Goal: Task Accomplishment & Management: Manage account settings

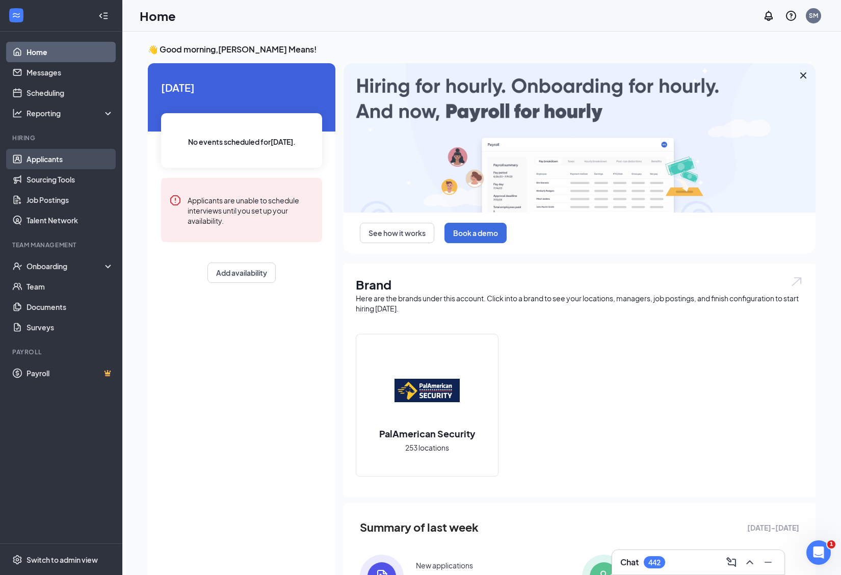
click at [54, 156] on link "Applicants" at bounding box center [69, 159] width 87 height 20
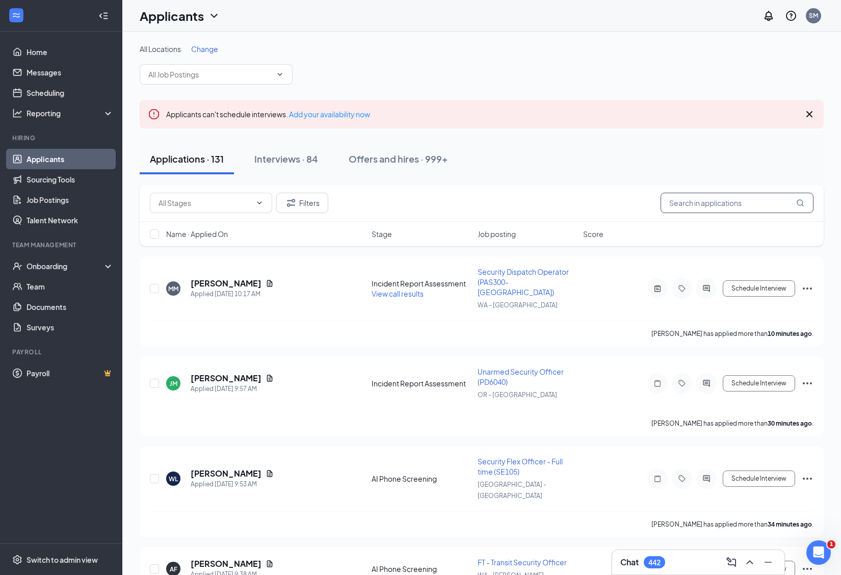
click at [686, 198] on input "text" at bounding box center [736, 203] width 153 height 20
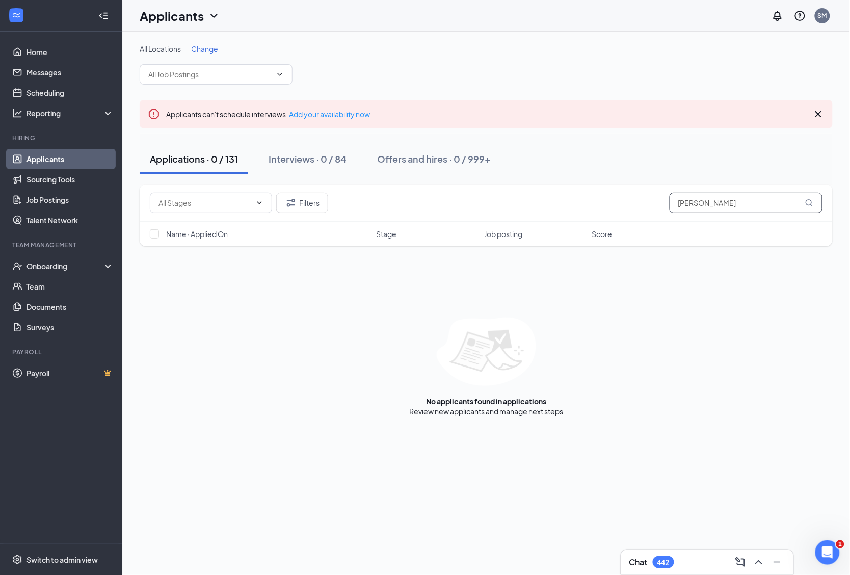
drag, startPoint x: 726, startPoint y: 202, endPoint x: 693, endPoint y: 205, distance: 33.7
click at [693, 205] on input "[PERSON_NAME]" at bounding box center [745, 203] width 153 height 20
type input "[PERSON_NAME]"
click at [534, 412] on link "Offers and hires" at bounding box center [520, 411] width 53 height 9
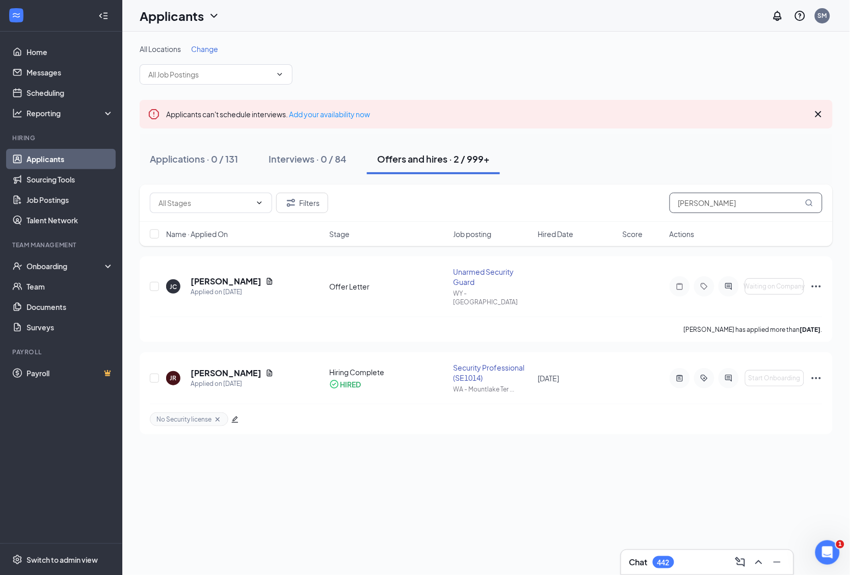
drag, startPoint x: 708, startPoint y: 201, endPoint x: 576, endPoint y: 198, distance: 132.5
click at [576, 198] on div "Filters [PERSON_NAME]" at bounding box center [486, 203] width 672 height 20
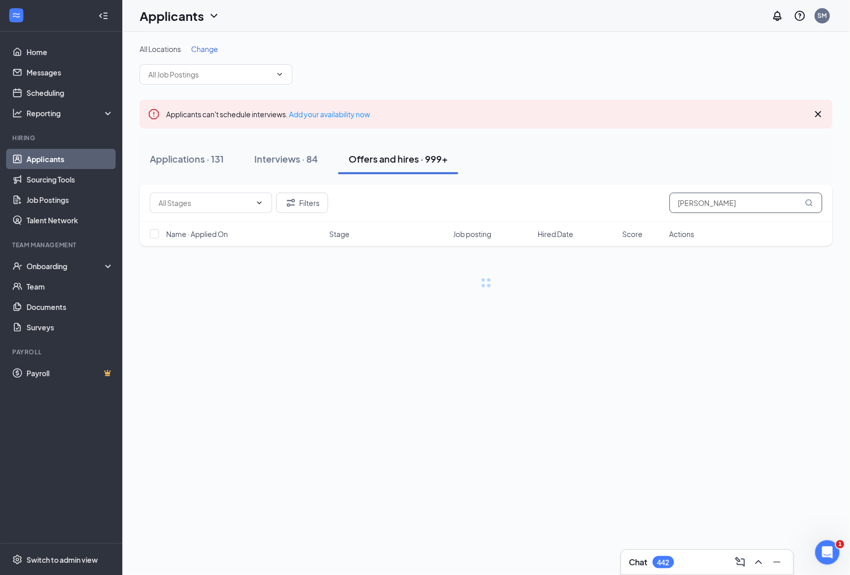
type input "[PERSON_NAME]"
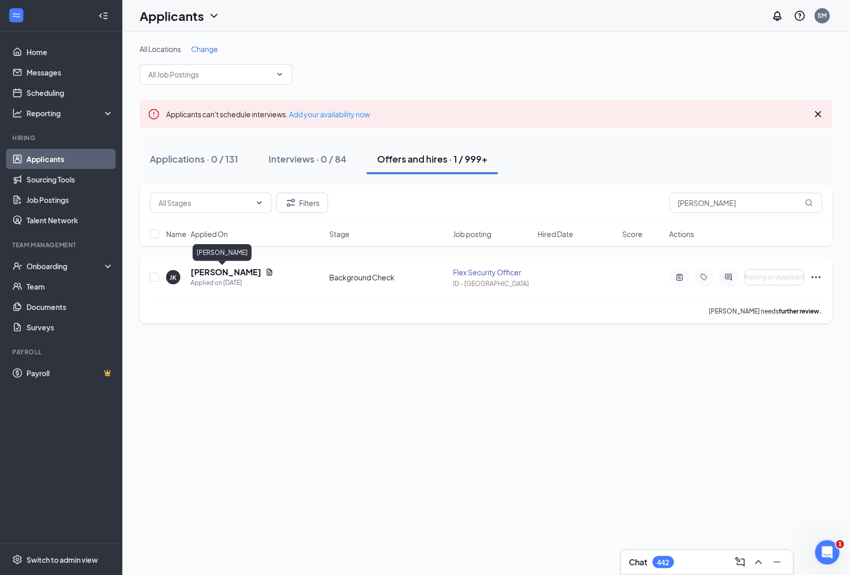
click at [222, 269] on h5 "[PERSON_NAME]" at bounding box center [226, 271] width 71 height 11
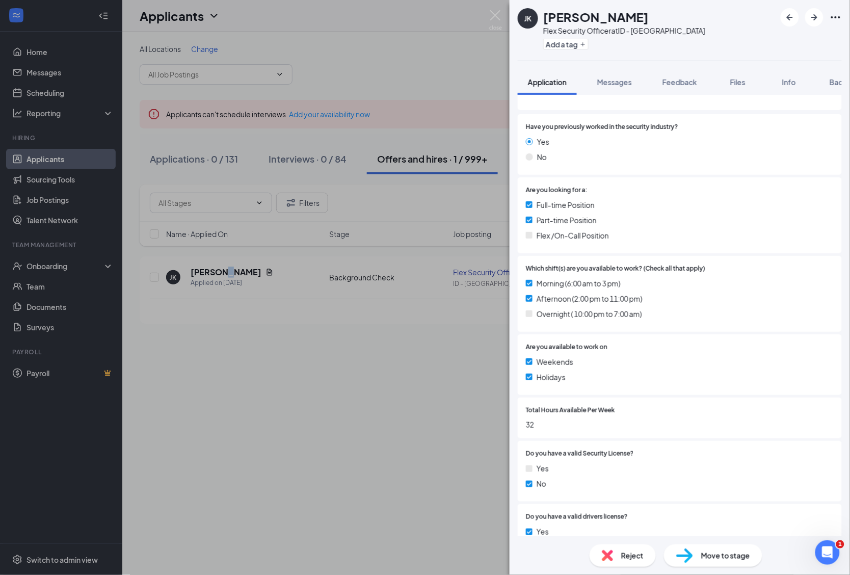
scroll to position [411, 0]
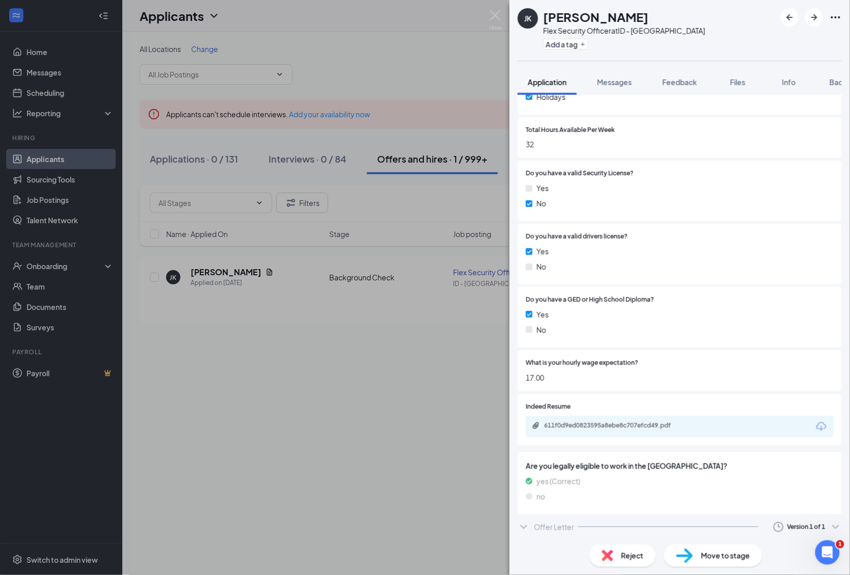
click at [531, 526] on div "Offer Letter Version 1 of 1" at bounding box center [680, 527] width 324 height 20
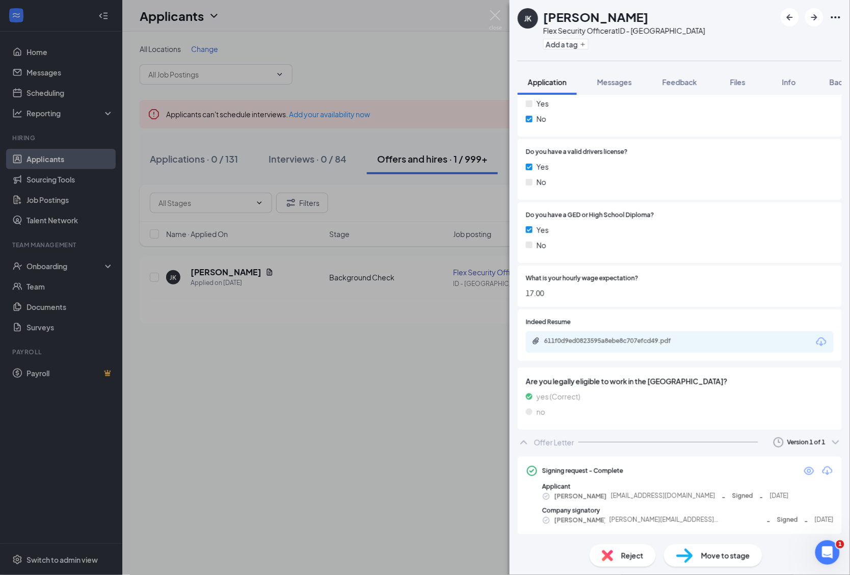
scroll to position [496, 0]
click at [497, 12] on img at bounding box center [495, 20] width 13 height 20
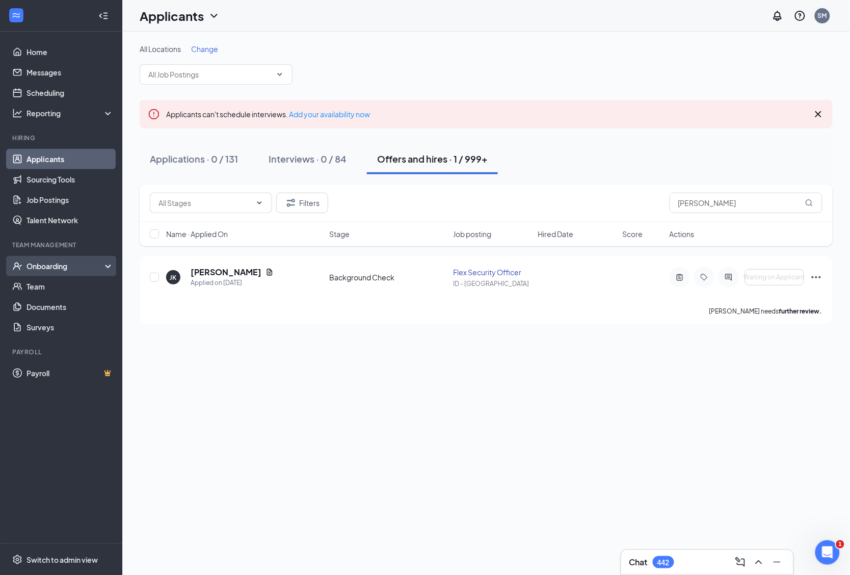
click at [36, 270] on div "Onboarding" at bounding box center [65, 266] width 78 height 10
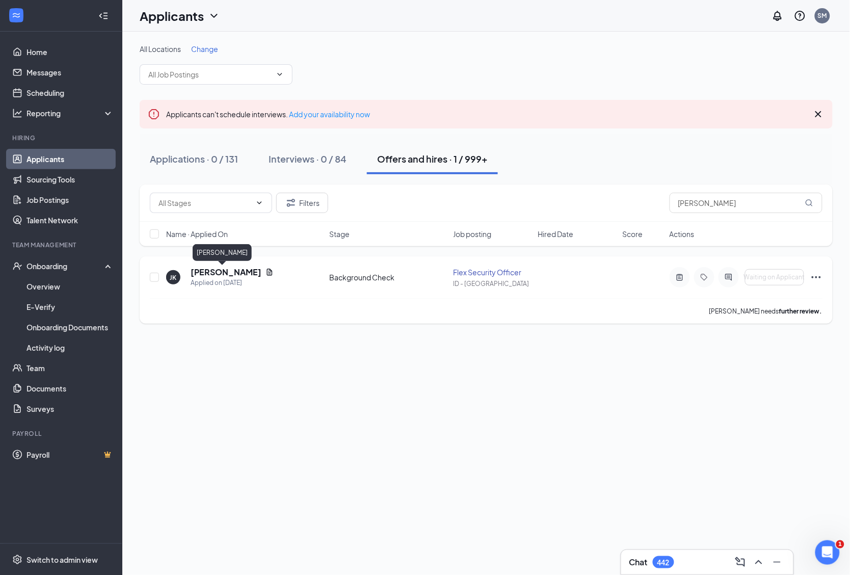
click at [217, 273] on h5 "[PERSON_NAME]" at bounding box center [226, 271] width 71 height 11
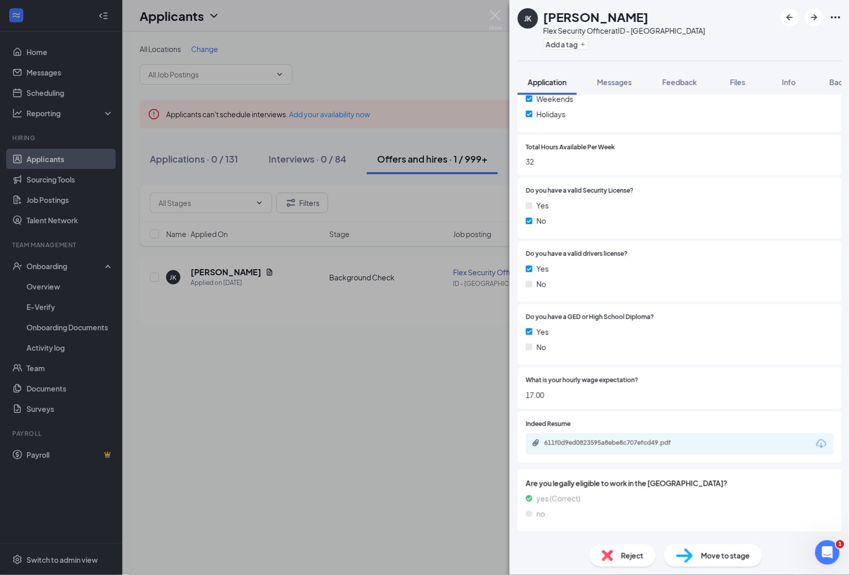
scroll to position [411, 0]
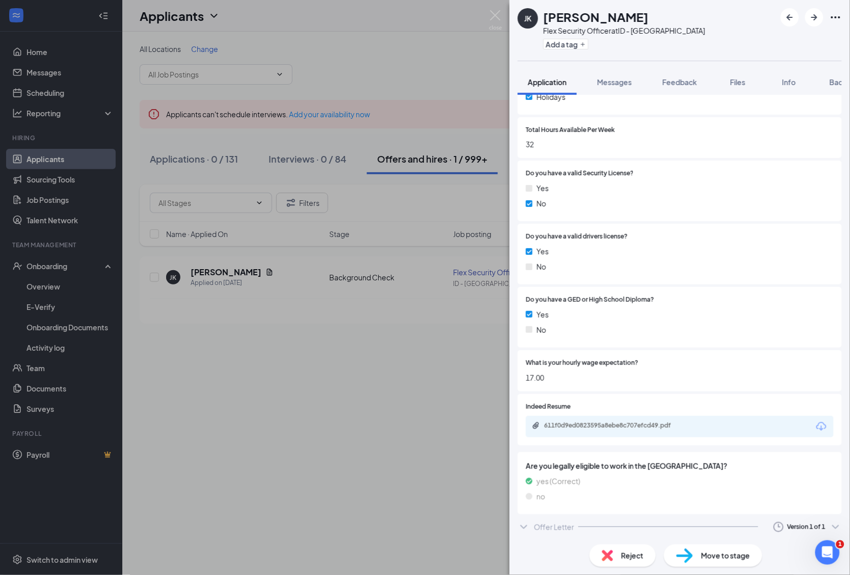
click at [567, 526] on div "Offer Letter" at bounding box center [554, 527] width 40 height 10
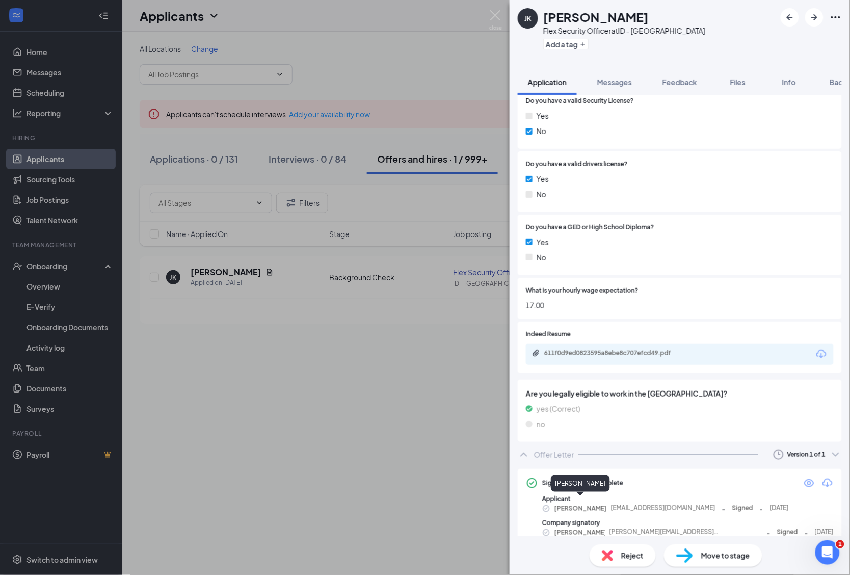
scroll to position [495, 0]
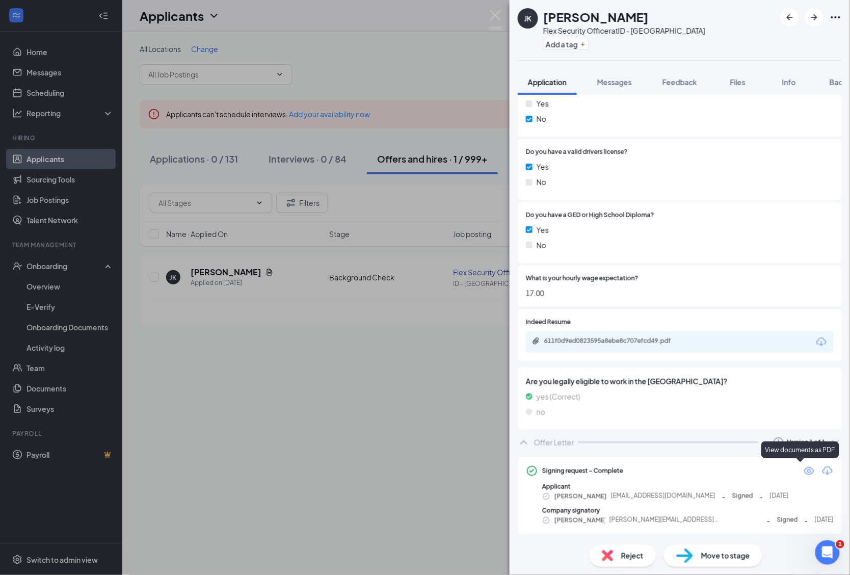
click at [804, 467] on icon "Eye" at bounding box center [809, 471] width 10 height 8
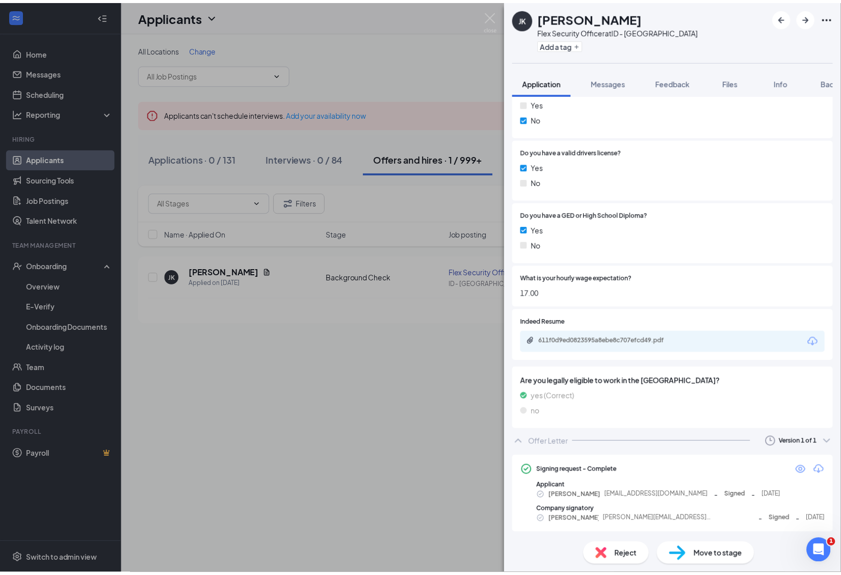
scroll to position [492, 0]
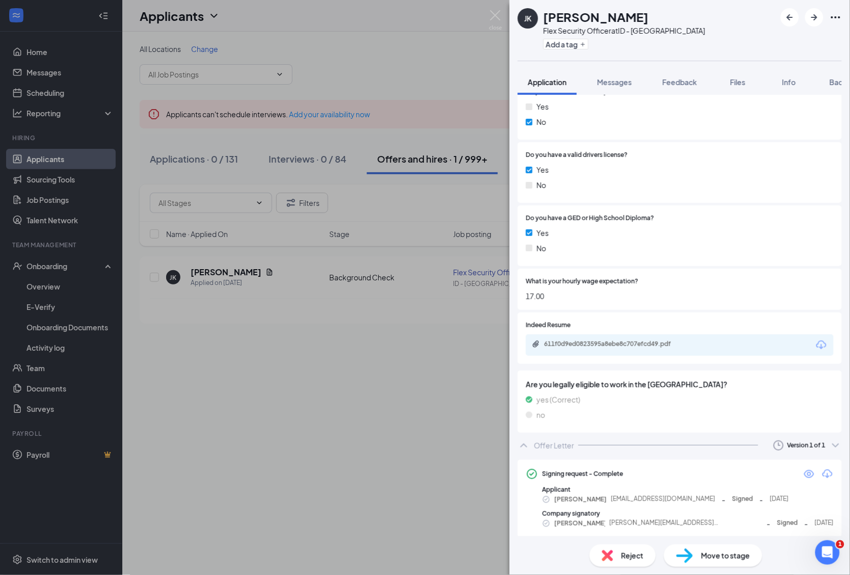
click at [59, 285] on div "[PERSON_NAME] [PERSON_NAME] Flex Security Officer at ID - Boise Add a tag Appli…" at bounding box center [425, 287] width 850 height 575
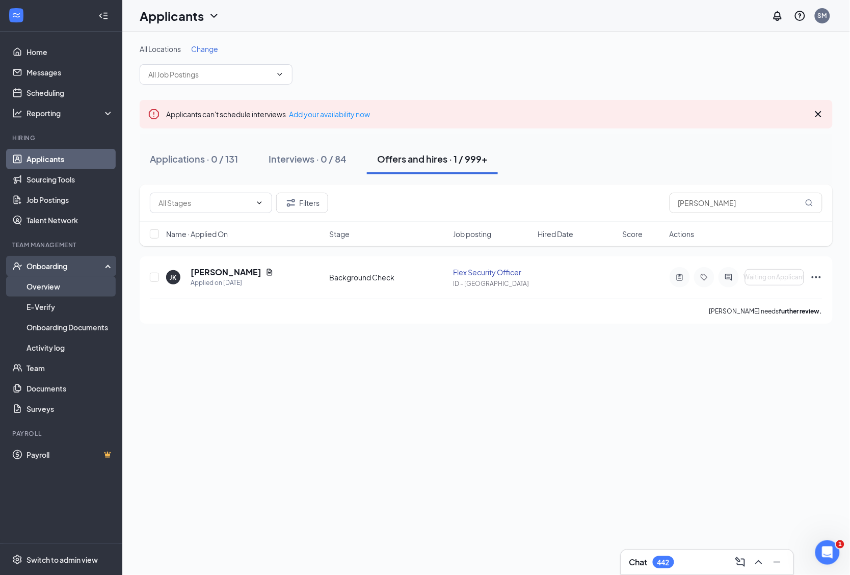
click at [52, 288] on link "Overview" at bounding box center [69, 286] width 87 height 20
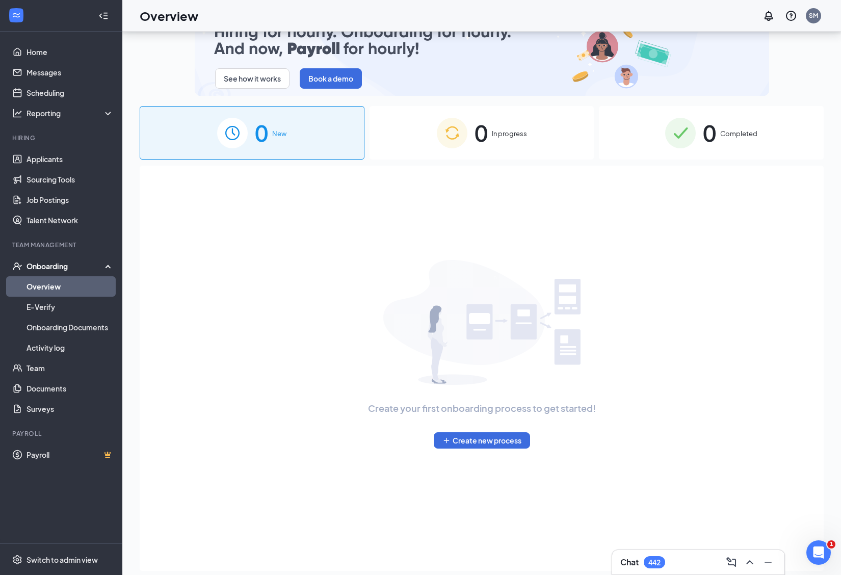
scroll to position [46, 0]
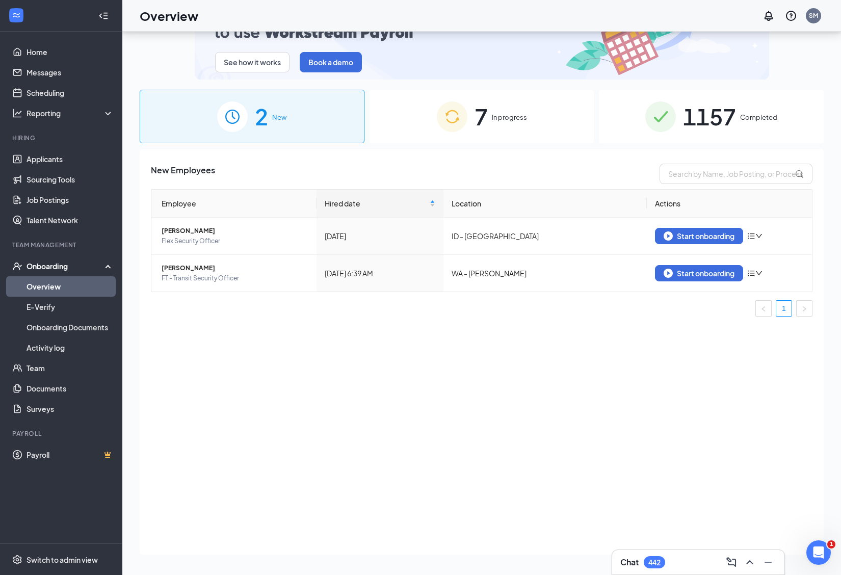
click at [498, 114] on span "In progress" at bounding box center [509, 117] width 35 height 10
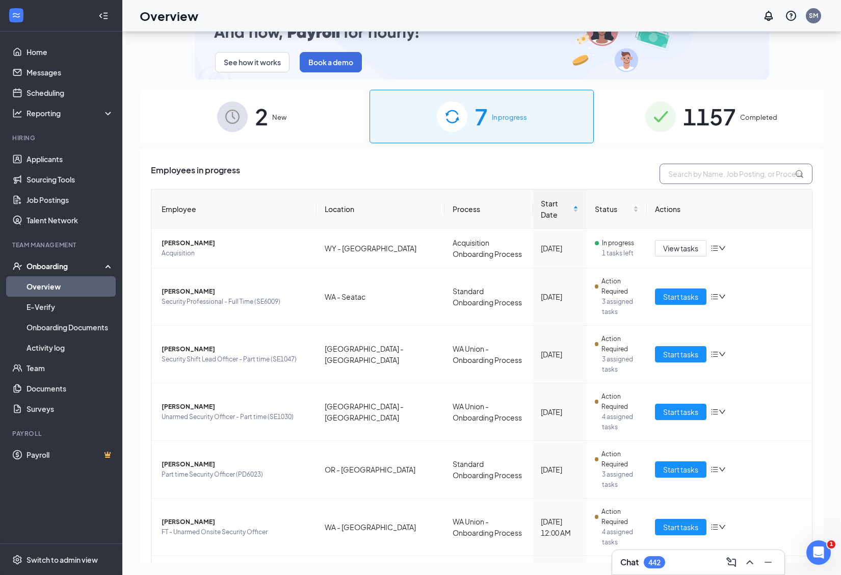
drag, startPoint x: 711, startPoint y: 176, endPoint x: 704, endPoint y: 178, distance: 8.1
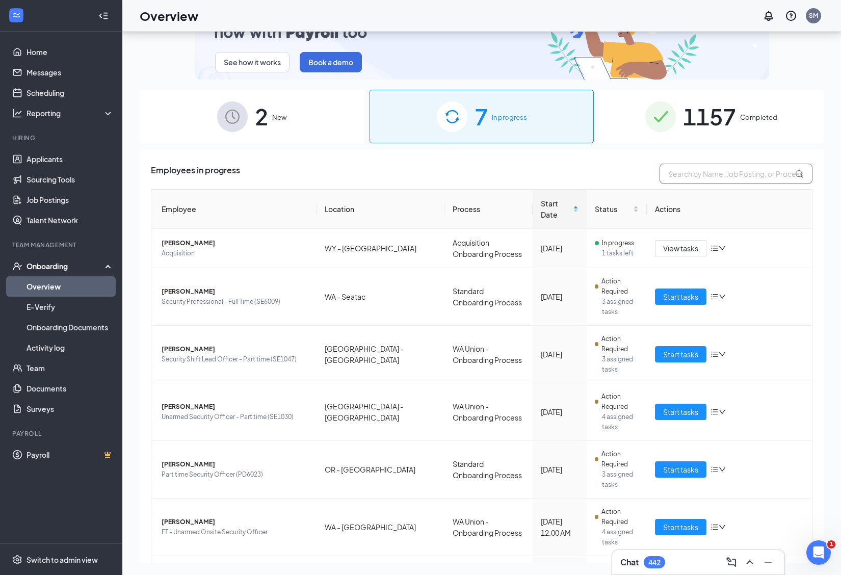
click at [711, 176] on input "text" at bounding box center [735, 174] width 153 height 20
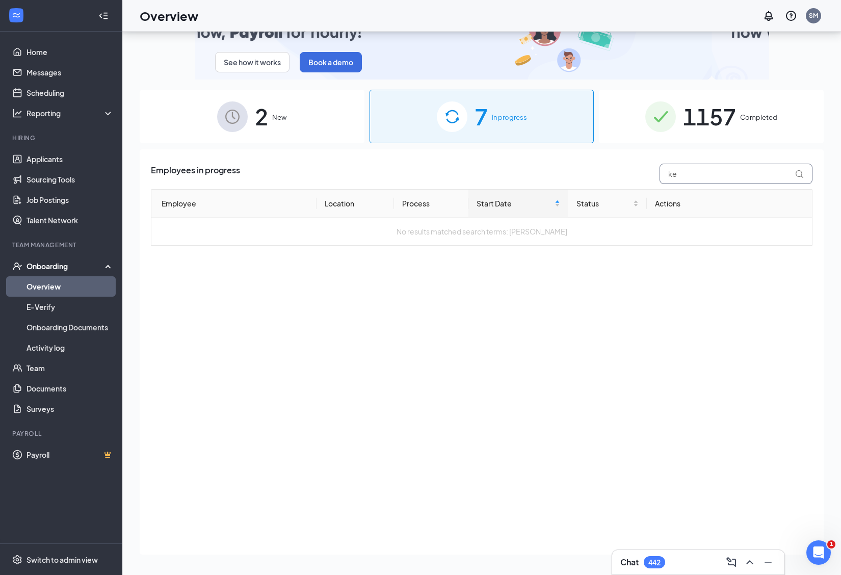
type input "k"
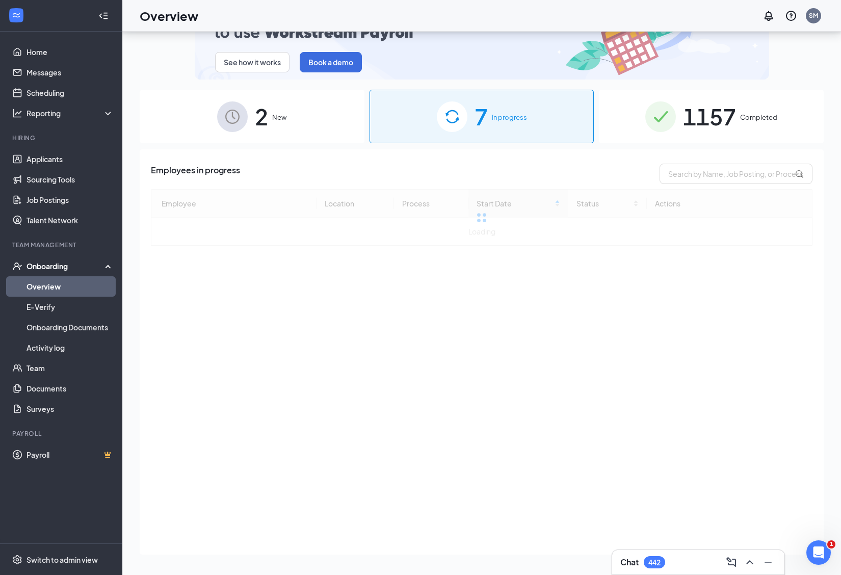
click at [740, 115] on div "1157 Completed" at bounding box center [711, 116] width 225 height 53
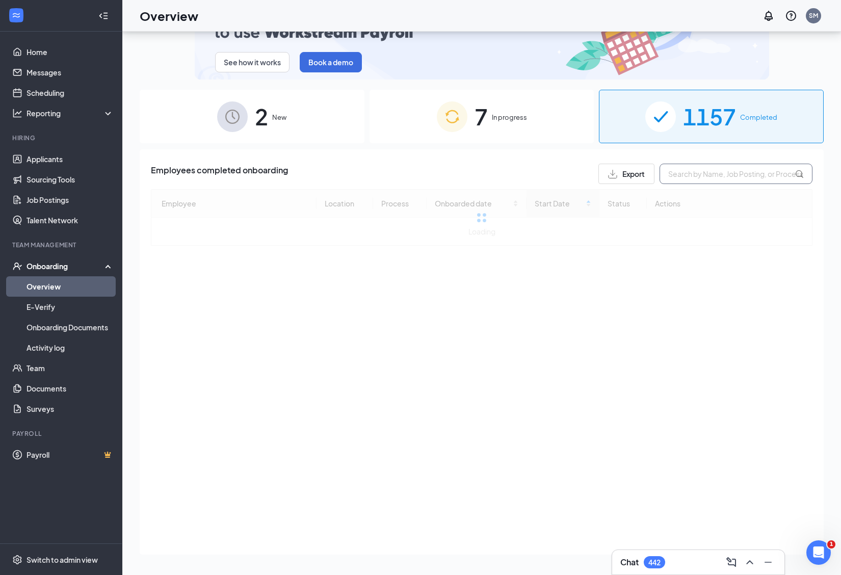
click at [741, 177] on input "text" at bounding box center [735, 174] width 153 height 20
type input "[PERSON_NAME]"
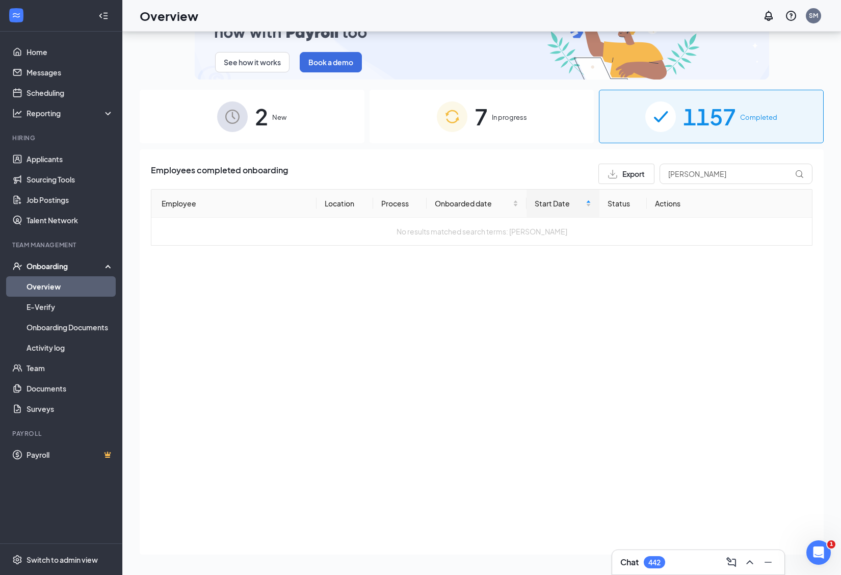
click at [489, 118] on div "7 In progress" at bounding box center [481, 116] width 225 height 53
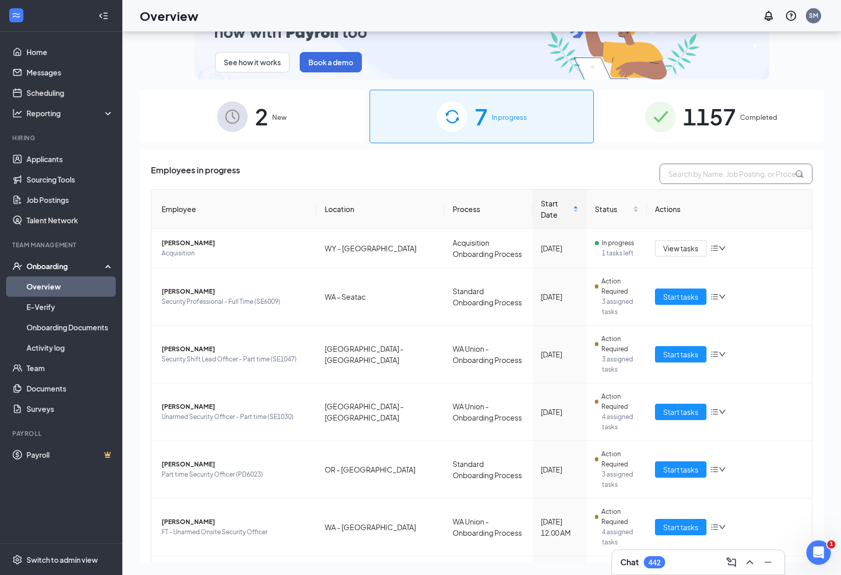
click at [676, 174] on input "text" at bounding box center [735, 174] width 153 height 20
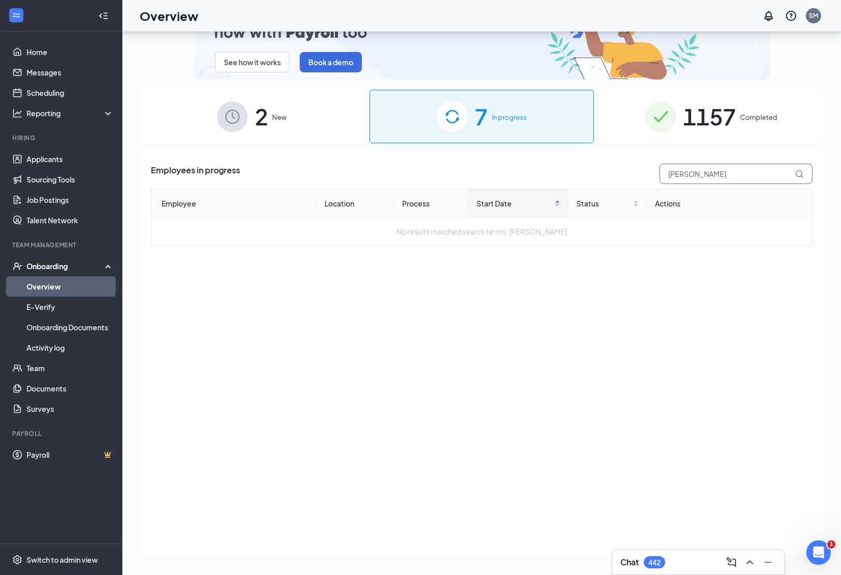
type input "[PERSON_NAME]"
click at [227, 113] on img at bounding box center [232, 116] width 31 height 31
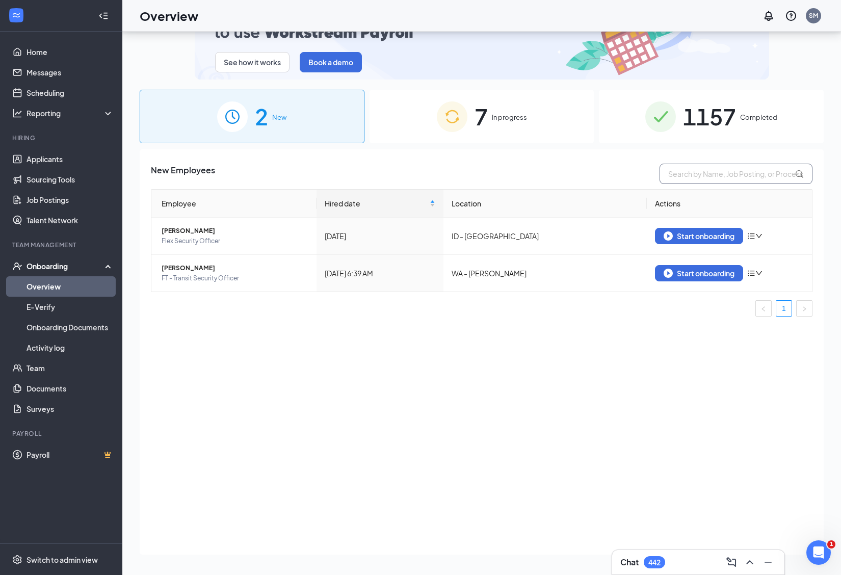
click at [732, 175] on input "text" at bounding box center [735, 174] width 153 height 20
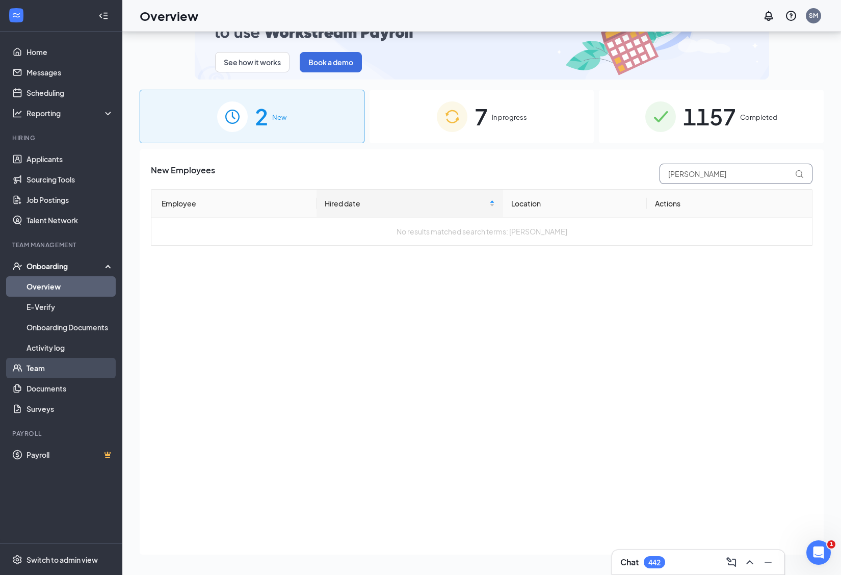
type input "[PERSON_NAME]"
click at [36, 368] on link "Team" at bounding box center [69, 368] width 87 height 20
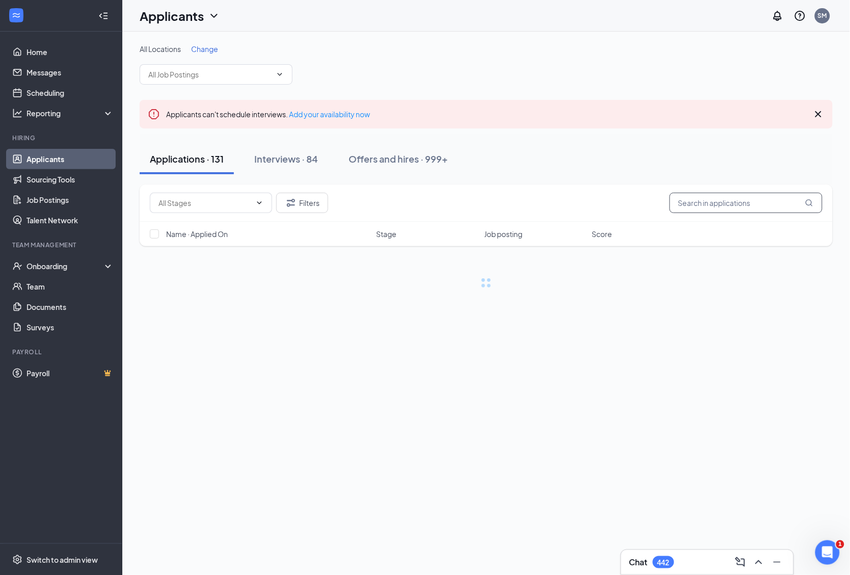
click at [688, 205] on input "text" at bounding box center [745, 203] width 153 height 20
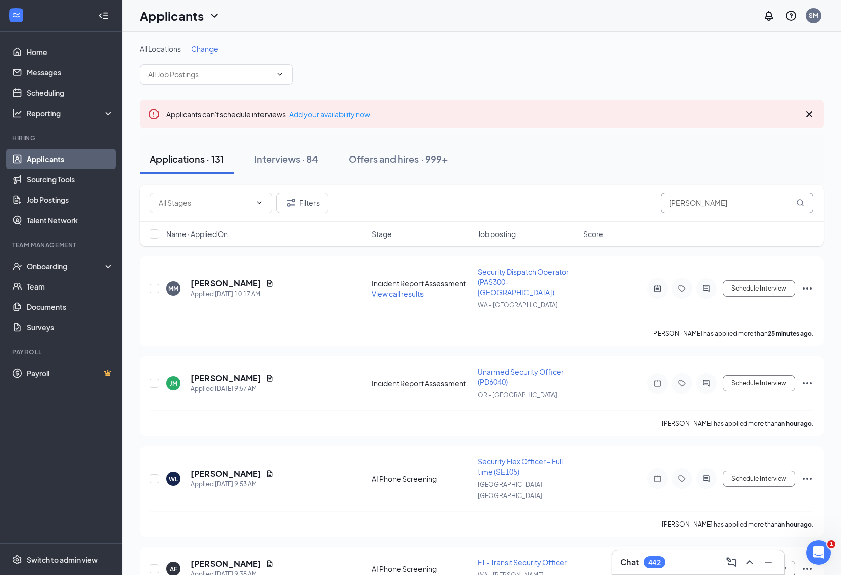
type input "[PERSON_NAME]"
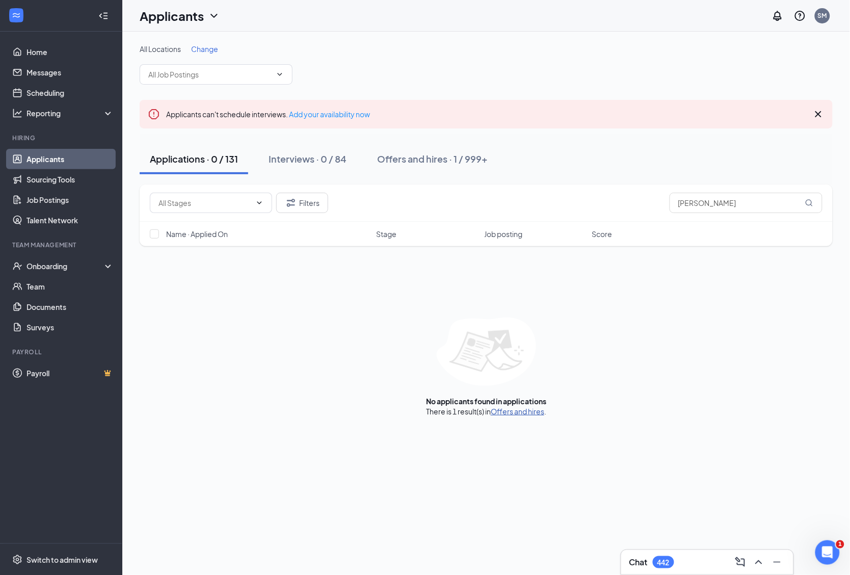
click at [505, 413] on link "Offers and hires" at bounding box center [517, 411] width 53 height 9
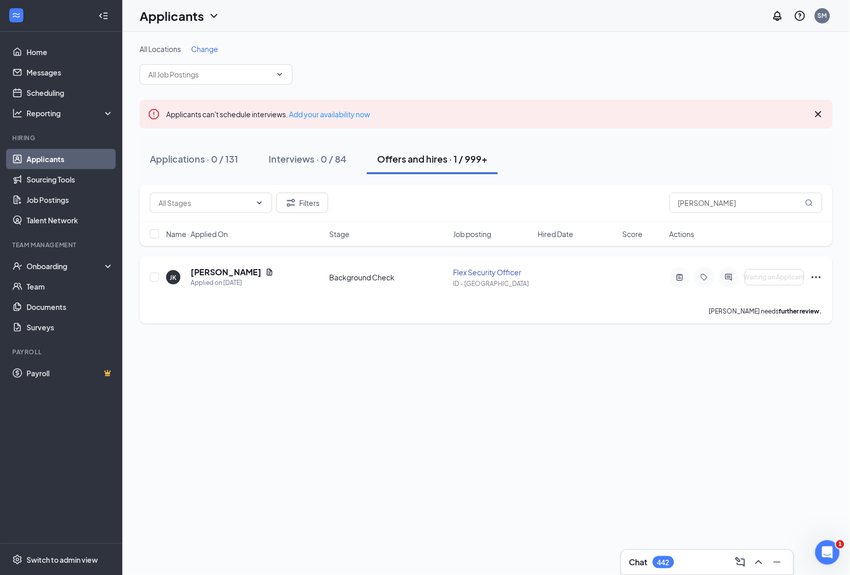
click at [818, 279] on icon "Ellipses" at bounding box center [816, 277] width 12 height 12
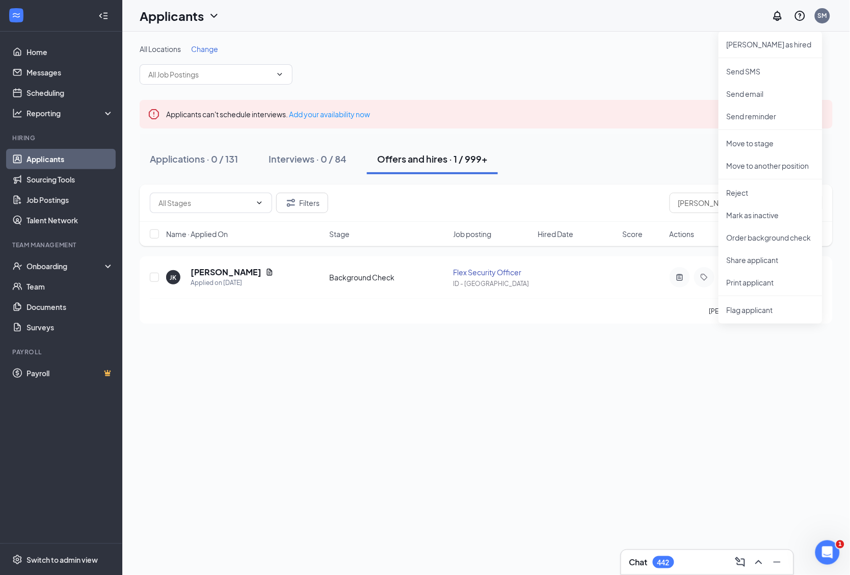
click at [439, 330] on div "All Locations Change Applicants can't schedule interviews. Add your availabilit…" at bounding box center [485, 184] width 727 height 304
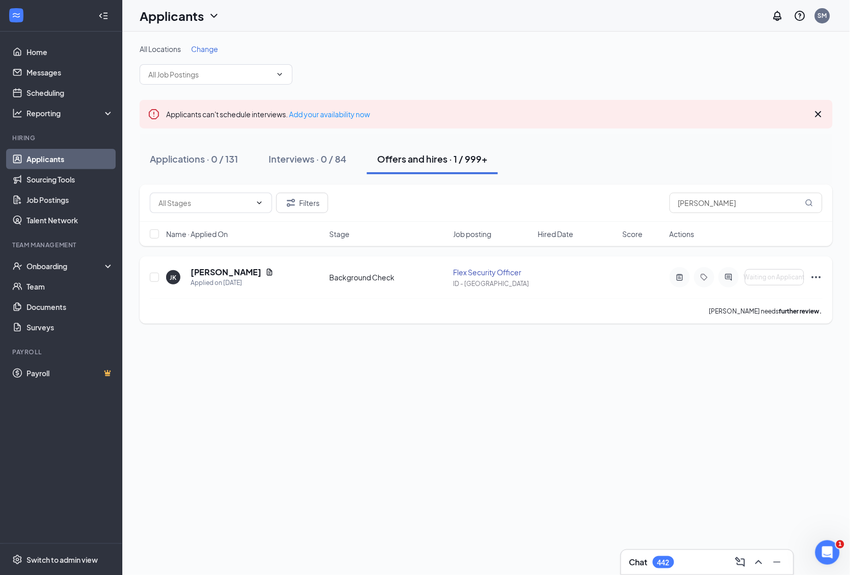
click at [782, 307] on b "further review." at bounding box center [800, 311] width 43 height 8
click at [223, 274] on h5 "[PERSON_NAME]" at bounding box center [226, 271] width 71 height 11
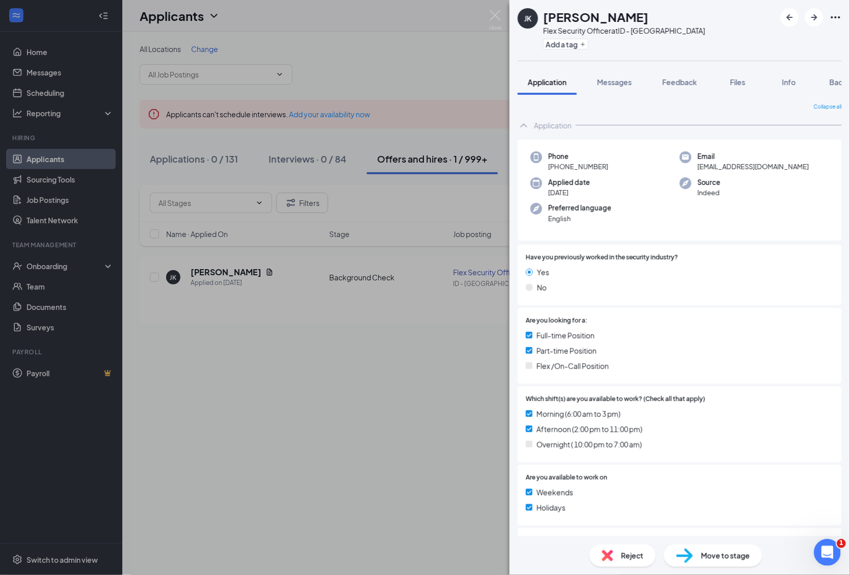
click at [827, 551] on icon "Open Intercom Messenger" at bounding box center [825, 551] width 17 height 17
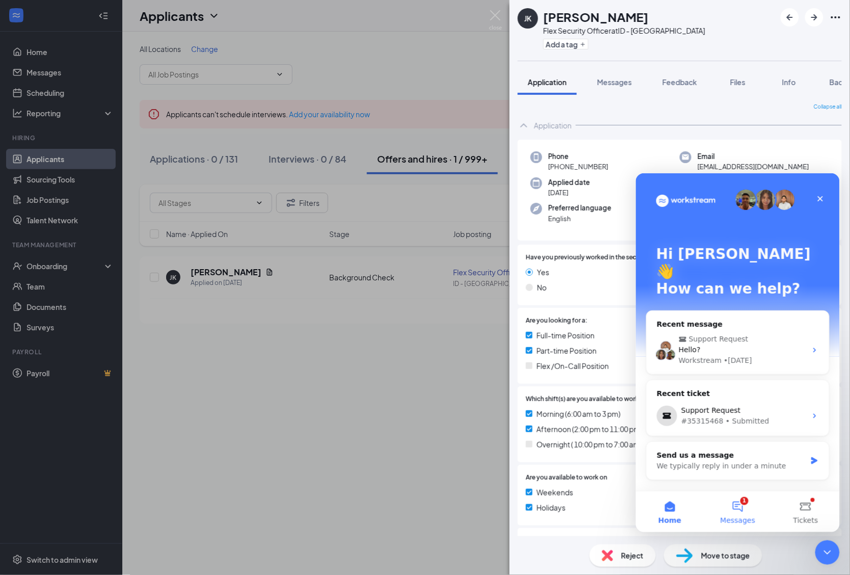
click at [733, 500] on button "1 Messages" at bounding box center [737, 511] width 68 height 41
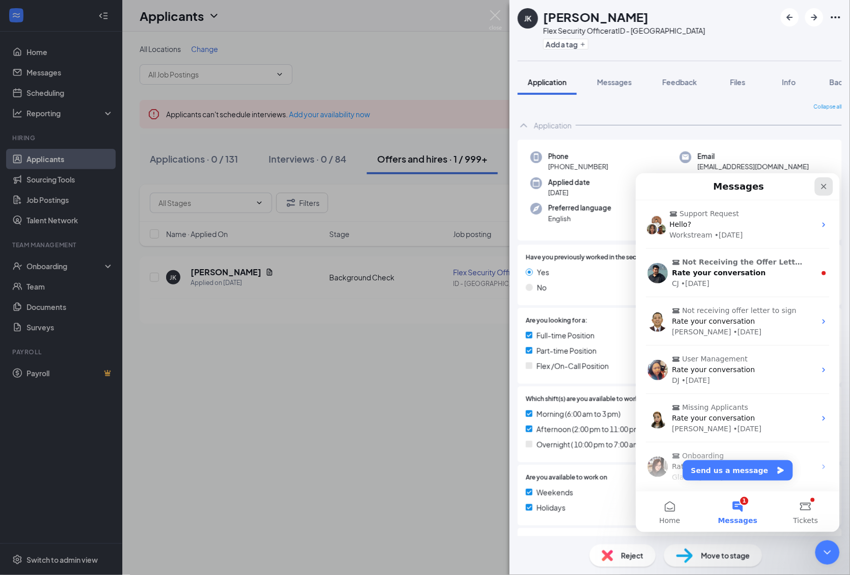
click at [821, 185] on icon "Close" at bounding box center [823, 186] width 8 height 8
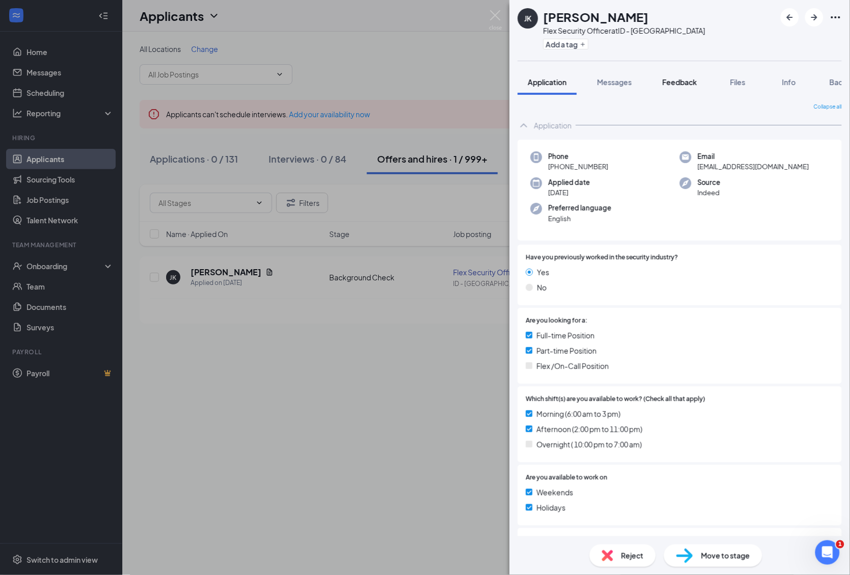
click at [686, 83] on span "Feedback" at bounding box center [679, 81] width 35 height 9
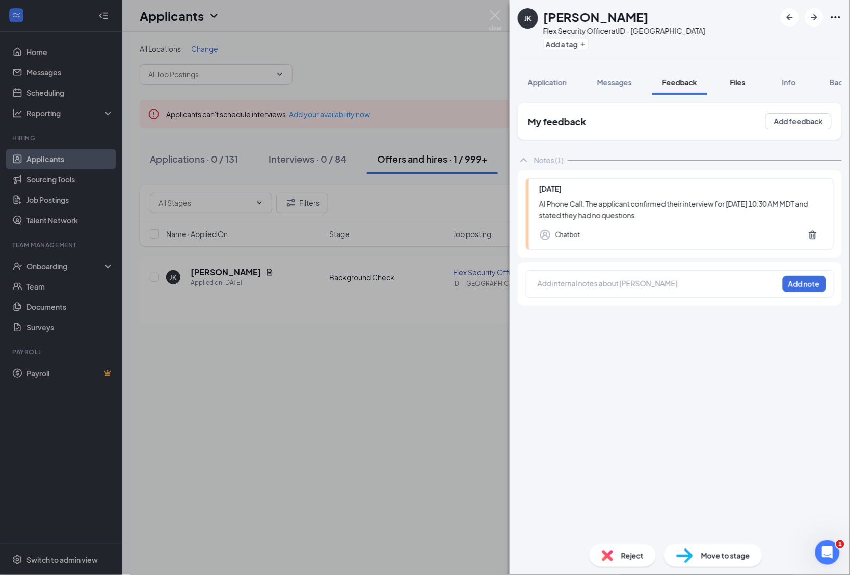
click at [742, 85] on span "Files" at bounding box center [737, 81] width 15 height 9
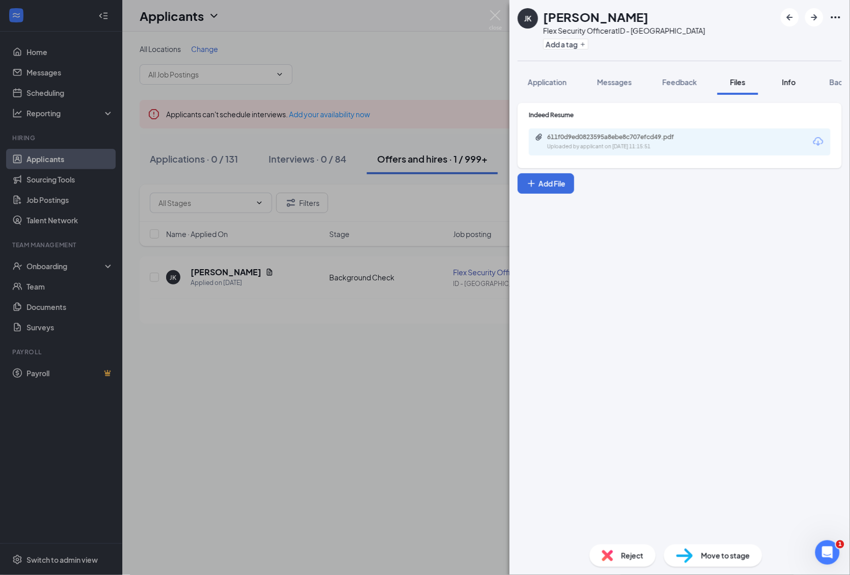
click at [790, 85] on span "Info" at bounding box center [789, 81] width 14 height 9
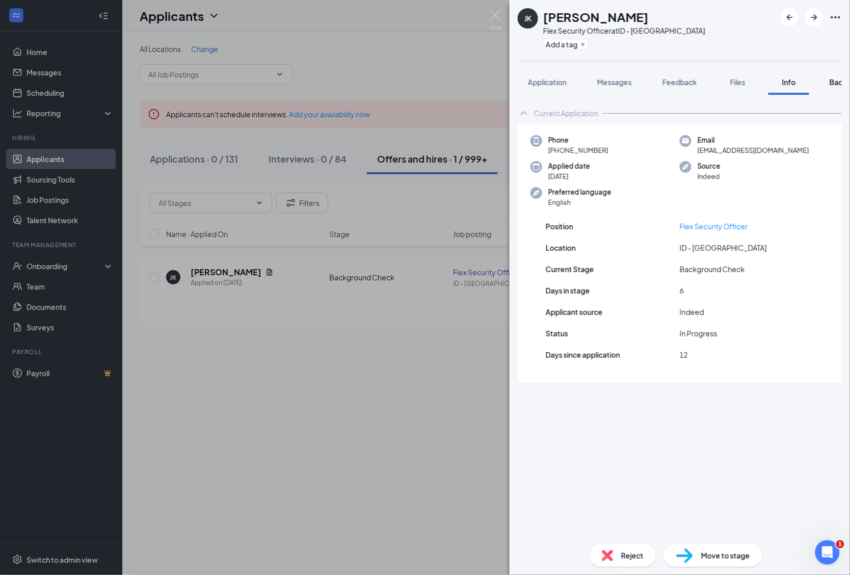
click at [842, 83] on div "Application Messages Feedback Files Info Background" at bounding box center [679, 81] width 340 height 25
click at [539, 82] on span "Application" at bounding box center [547, 81] width 39 height 9
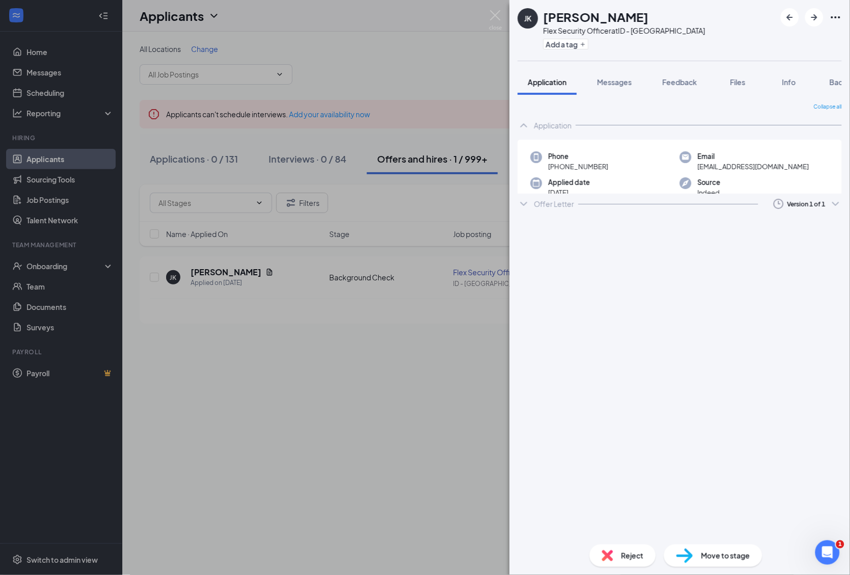
click at [706, 559] on span "Move to stage" at bounding box center [725, 555] width 49 height 11
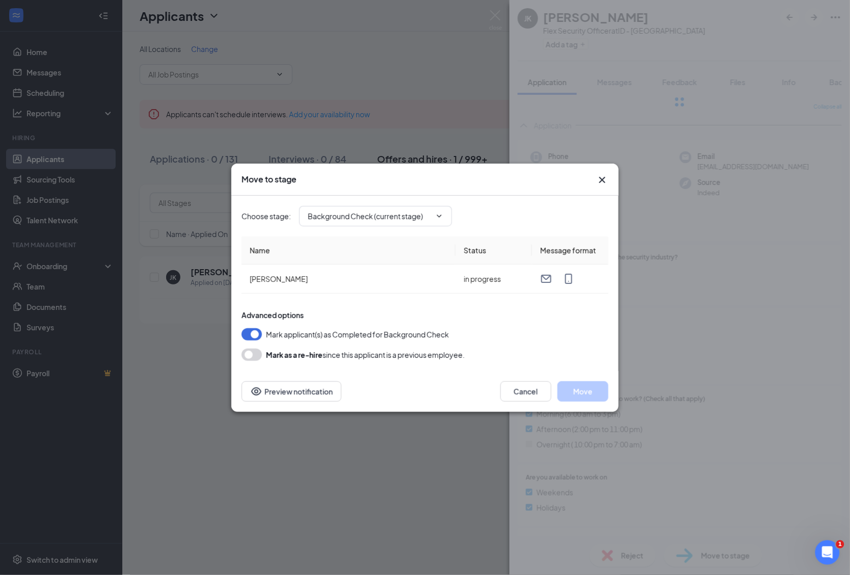
type input "Hiring Complete (final stage)"
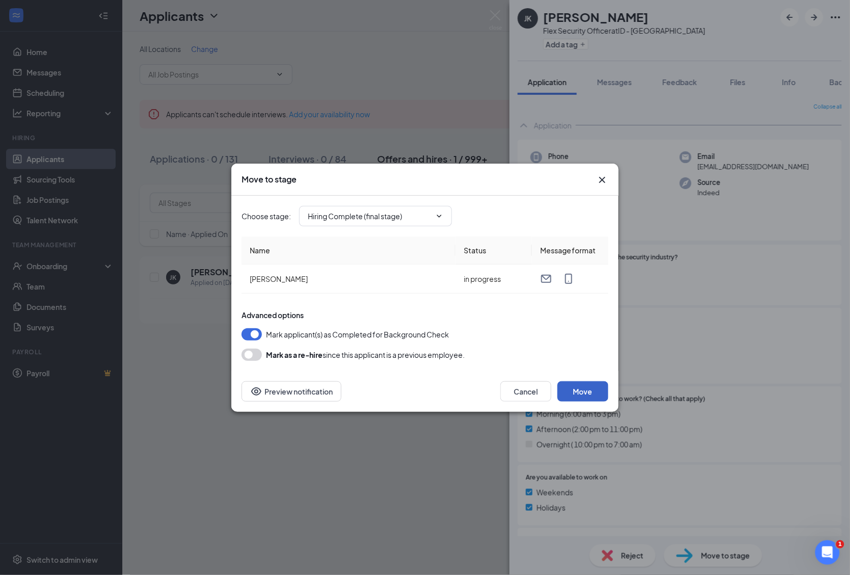
click at [592, 390] on button "Move" at bounding box center [582, 391] width 51 height 20
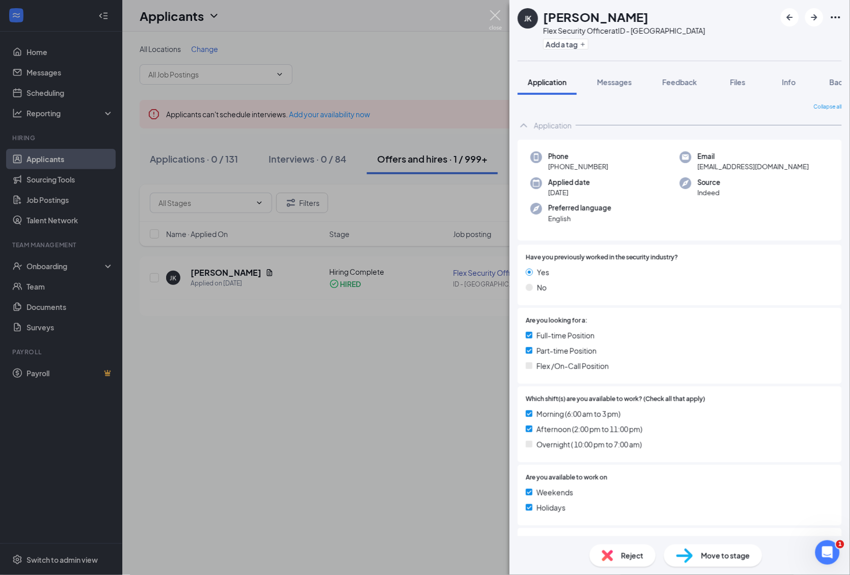
click at [492, 14] on img at bounding box center [495, 20] width 13 height 20
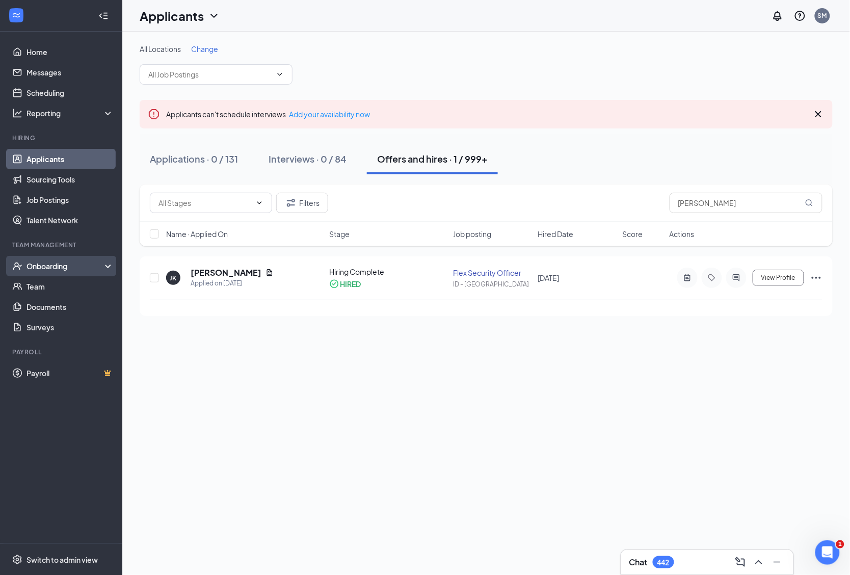
click at [49, 263] on div "Onboarding" at bounding box center [65, 266] width 78 height 10
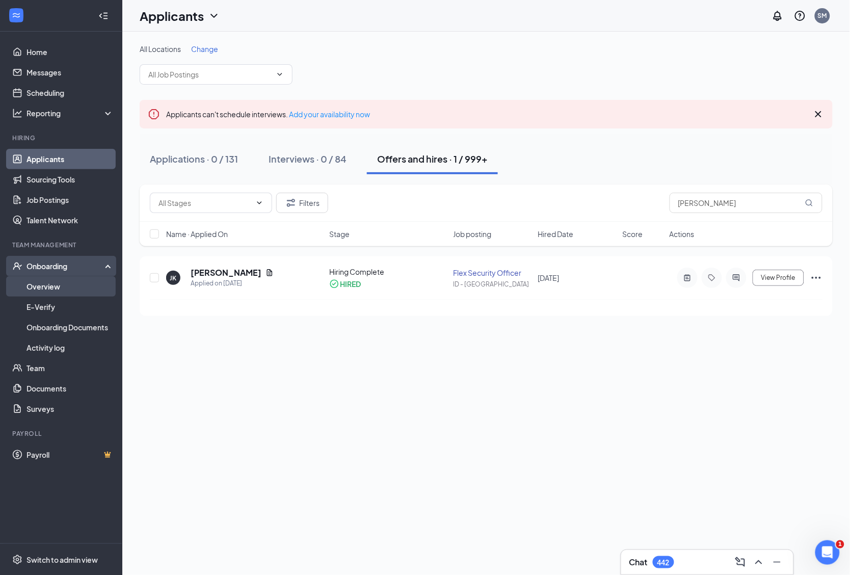
drag, startPoint x: 51, startPoint y: 291, endPoint x: 67, endPoint y: 291, distance: 16.3
click at [51, 290] on link "Overview" at bounding box center [69, 286] width 87 height 20
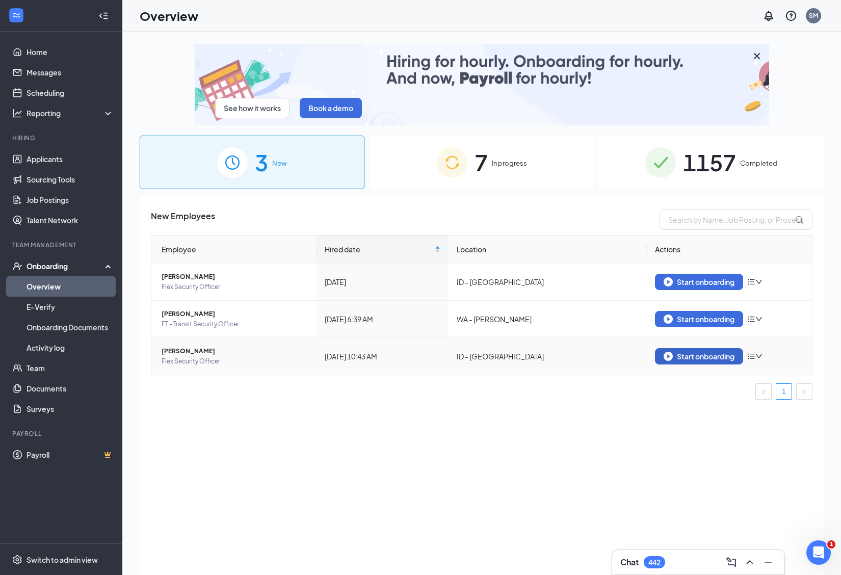
click at [684, 353] on div "Start onboarding" at bounding box center [698, 356] width 71 height 9
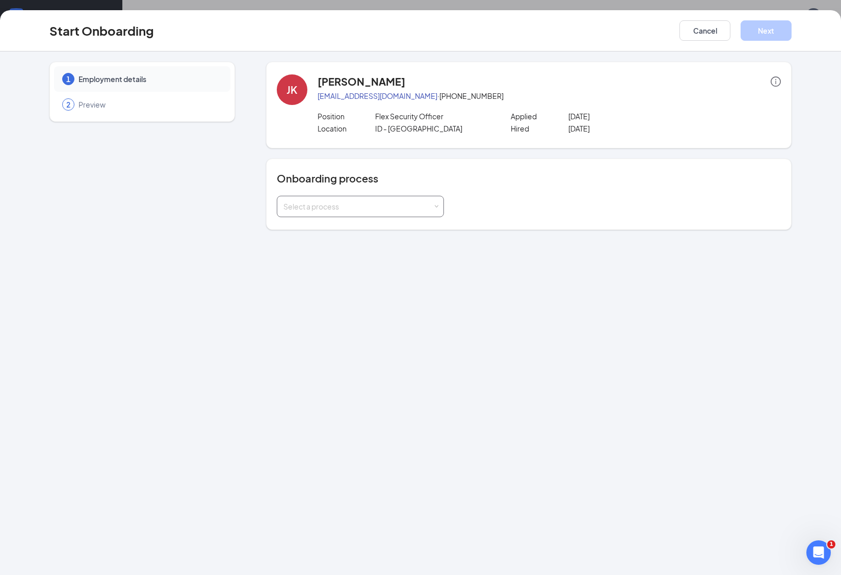
click at [295, 209] on div "Select a process" at bounding box center [357, 206] width 149 height 10
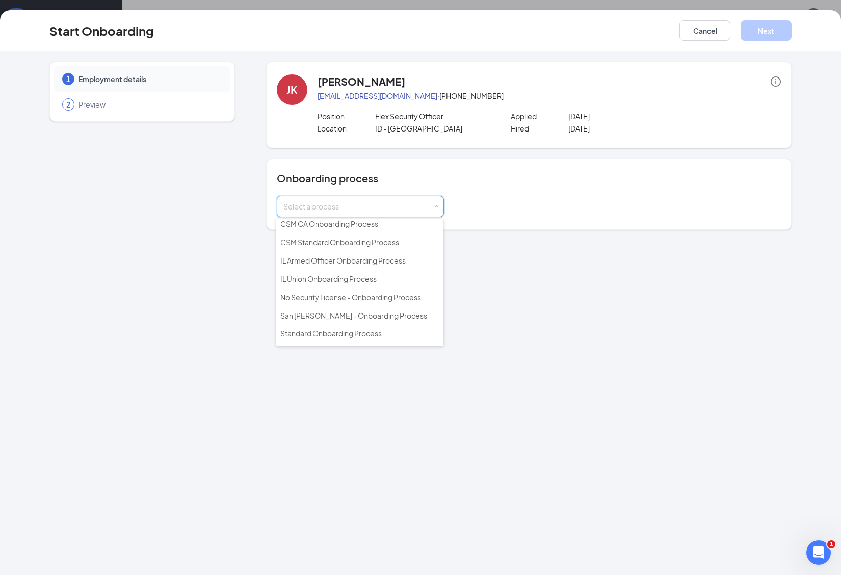
scroll to position [102, 0]
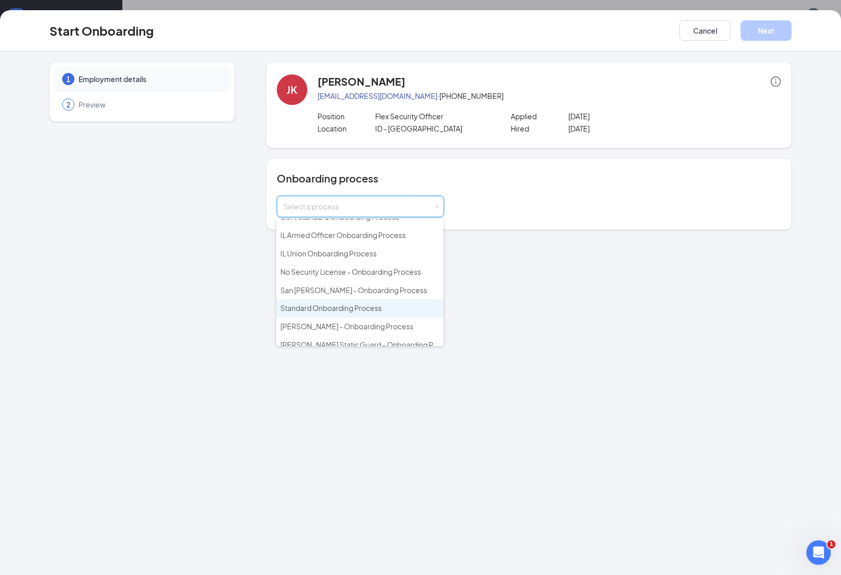
click at [325, 304] on span "Standard Onboarding Process" at bounding box center [330, 307] width 101 height 9
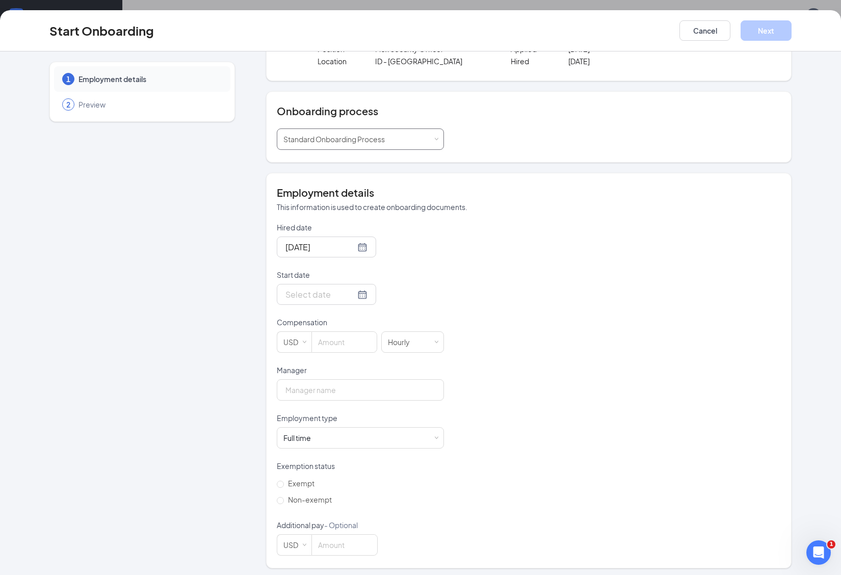
scroll to position [72, 0]
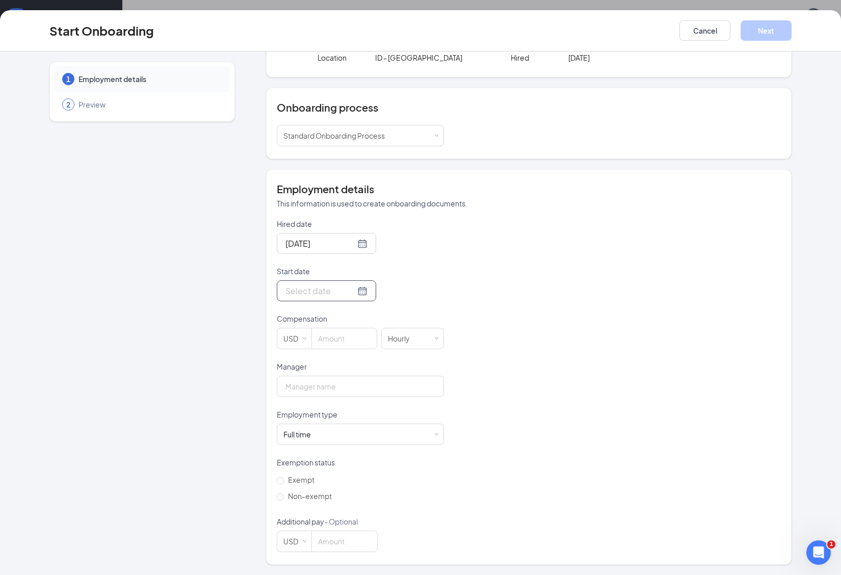
click at [279, 289] on div at bounding box center [326, 290] width 99 height 21
type input "Sep 17, 2025"
click at [341, 381] on div "17" at bounding box center [347, 381] width 12 height 12
click at [313, 334] on input at bounding box center [344, 338] width 65 height 20
type input "18"
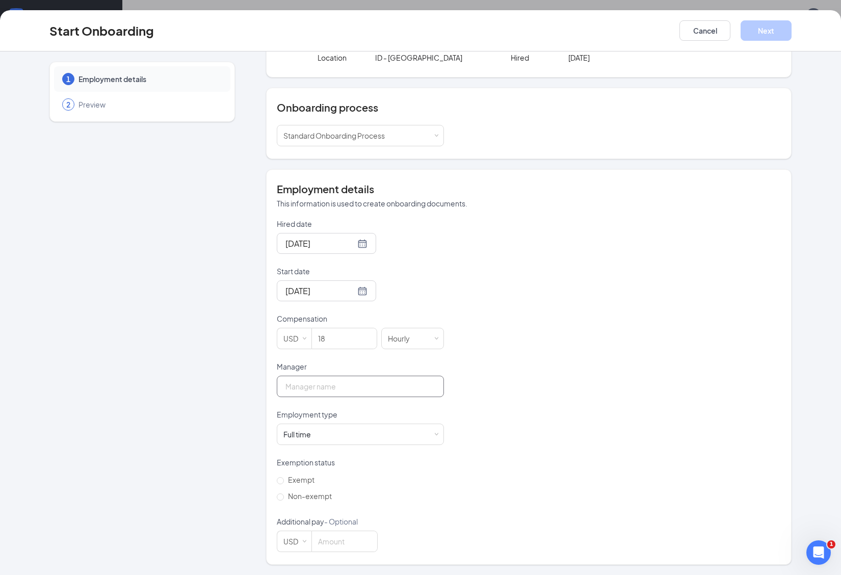
drag, startPoint x: 320, startPoint y: 388, endPoint x: 313, endPoint y: 389, distance: 6.6
click at [320, 388] on input "Manager" at bounding box center [360, 385] width 167 height 21
type input "Ryan Halcovich"
click at [394, 438] on div "Full time Works 30+ hours per week and is reasonably expected to work" at bounding box center [360, 434] width 154 height 20
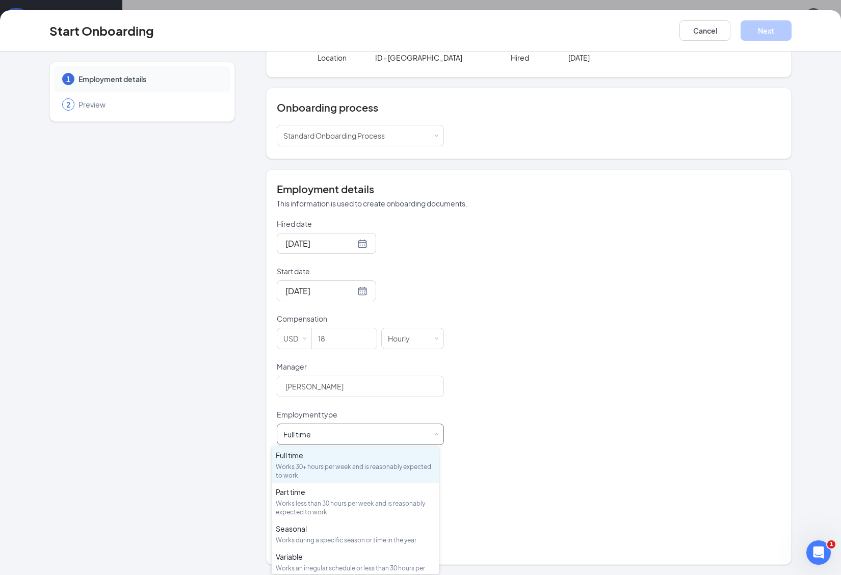
click at [394, 438] on div "Full time Works 30+ hours per week and is reasonably expected to work" at bounding box center [360, 434] width 154 height 20
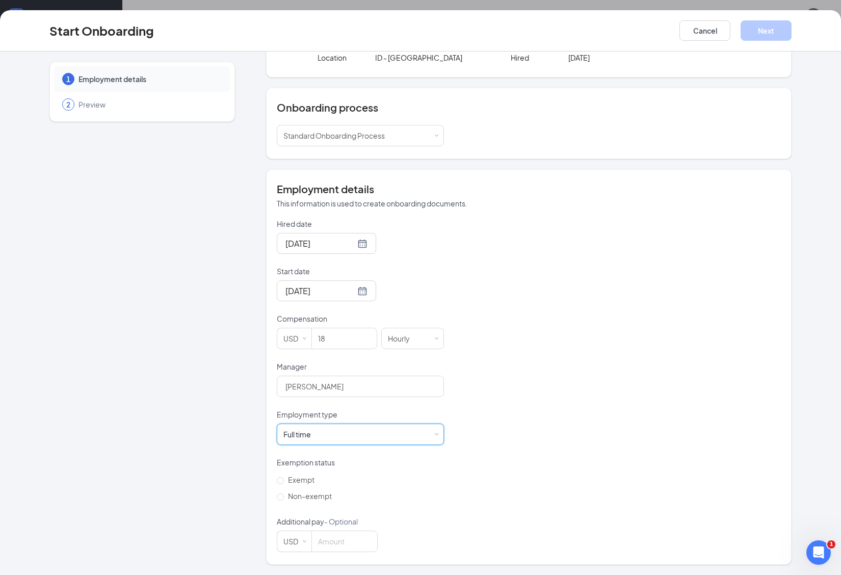
click at [520, 450] on div "Hired date Sep 15, 2025 Start date Sep 17, 2025 Sep 2025 Su Mo Tu We Th Fr Sa 3…" at bounding box center [529, 385] width 504 height 333
click at [277, 495] on input "Non-exempt" at bounding box center [280, 496] width 7 height 7
radio input "true"
click at [763, 27] on button "Next" at bounding box center [765, 30] width 51 height 20
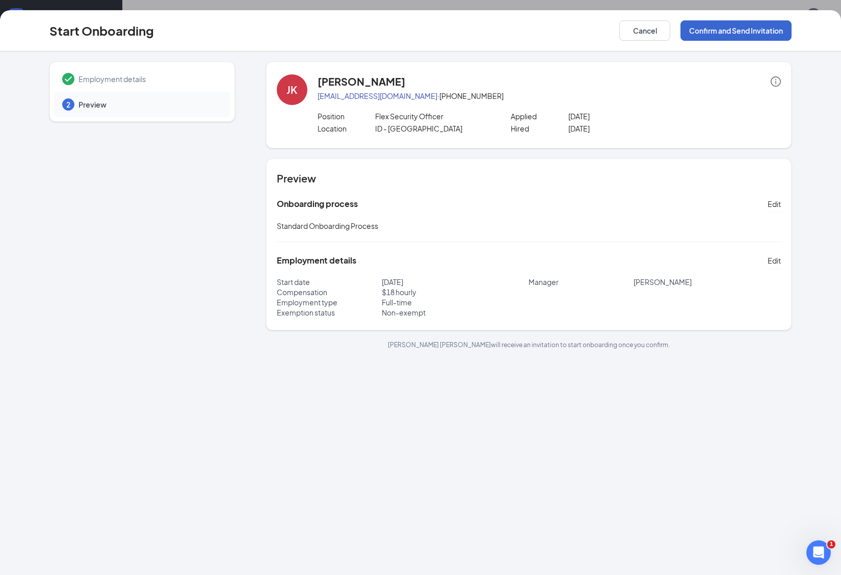
scroll to position [0, 0]
click at [718, 29] on button "Confirm and Send Invitation" at bounding box center [735, 30] width 111 height 20
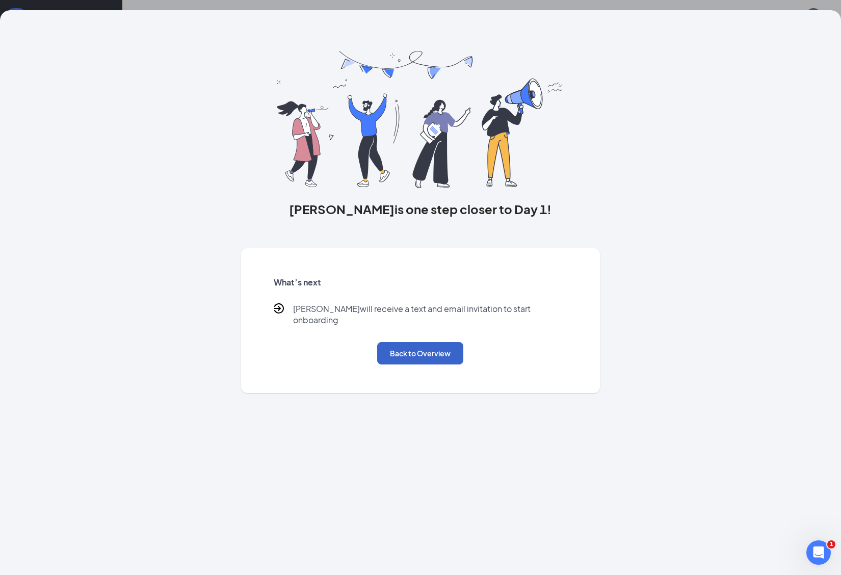
drag, startPoint x: 404, startPoint y: 340, endPoint x: 398, endPoint y: 288, distance: 52.3
click at [404, 342] on button "Back to Overview" at bounding box center [420, 353] width 86 height 22
